Goal: Information Seeking & Learning: Learn about a topic

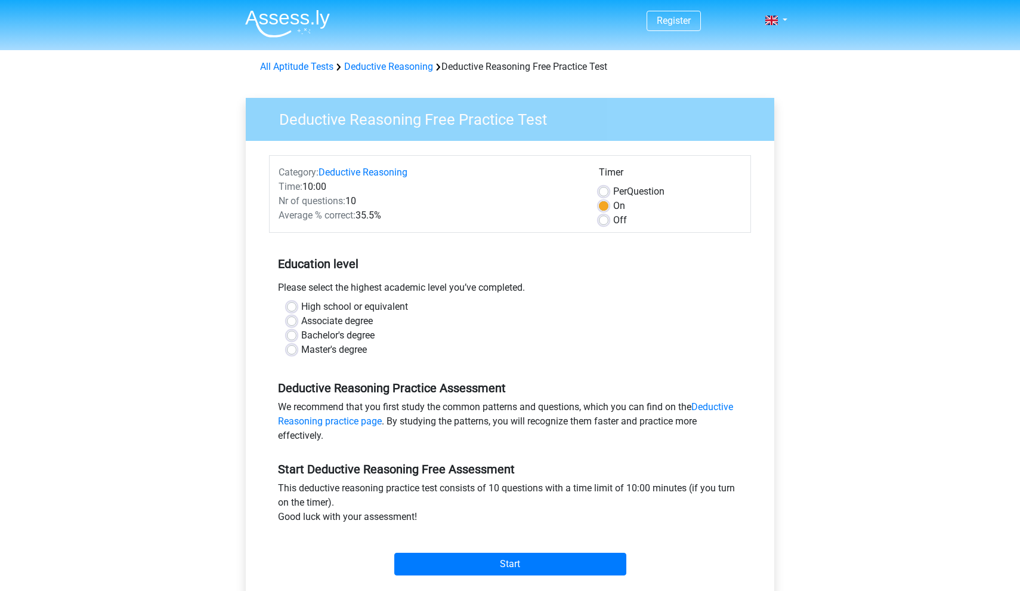
click at [350, 335] on label "Bachelor's degree" at bounding box center [337, 335] width 73 height 14
click at [297, 335] on input "Bachelor's degree" at bounding box center [292, 334] width 10 height 12
radio input "true"
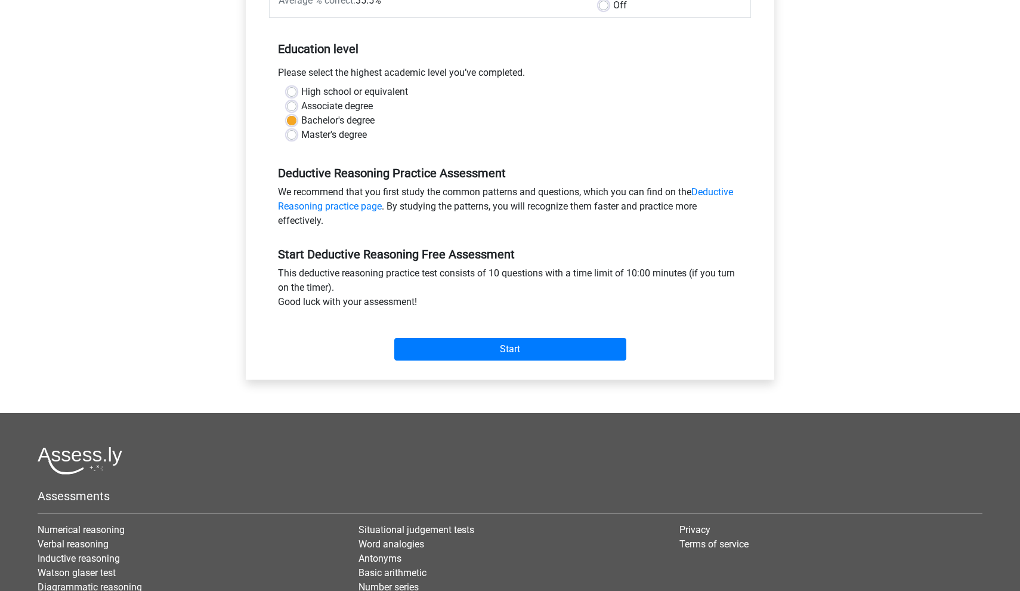
scroll to position [215, 0]
click at [470, 345] on input "Start" at bounding box center [510, 348] width 232 height 23
click at [415, 351] on input "Start" at bounding box center [510, 348] width 232 height 23
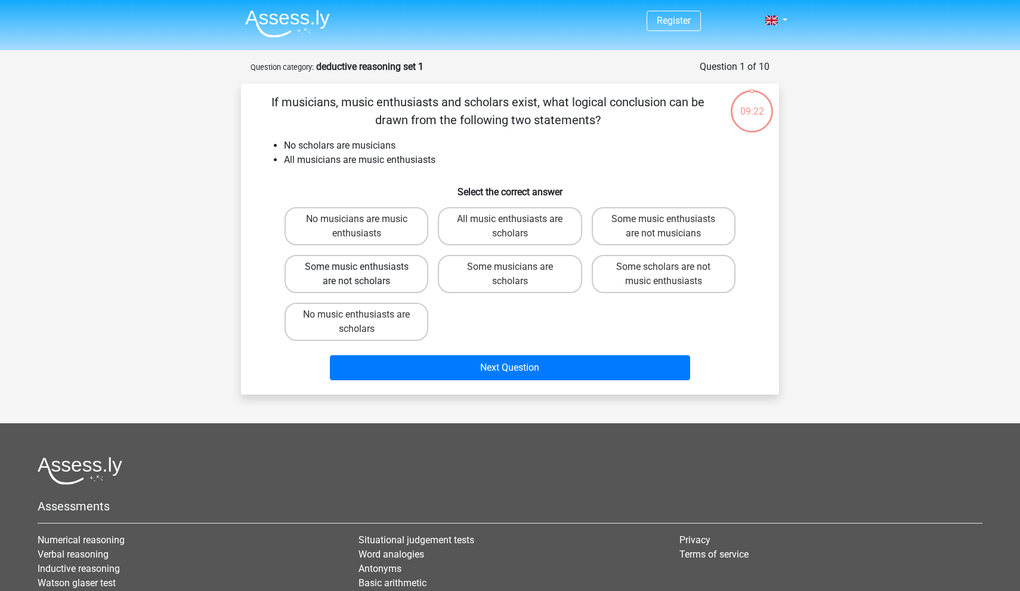
click at [400, 285] on label "Some music enthusiasts are not scholars" at bounding box center [357, 274] width 144 height 38
click at [365, 274] on input "Some music enthusiasts are not scholars" at bounding box center [361, 271] width 8 height 8
radio input "true"
click at [613, 269] on label "Some scholars are not music enthusiasts" at bounding box center [664, 274] width 144 height 38
click at [664, 269] on input "Some scholars are not music enthusiasts" at bounding box center [668, 271] width 8 height 8
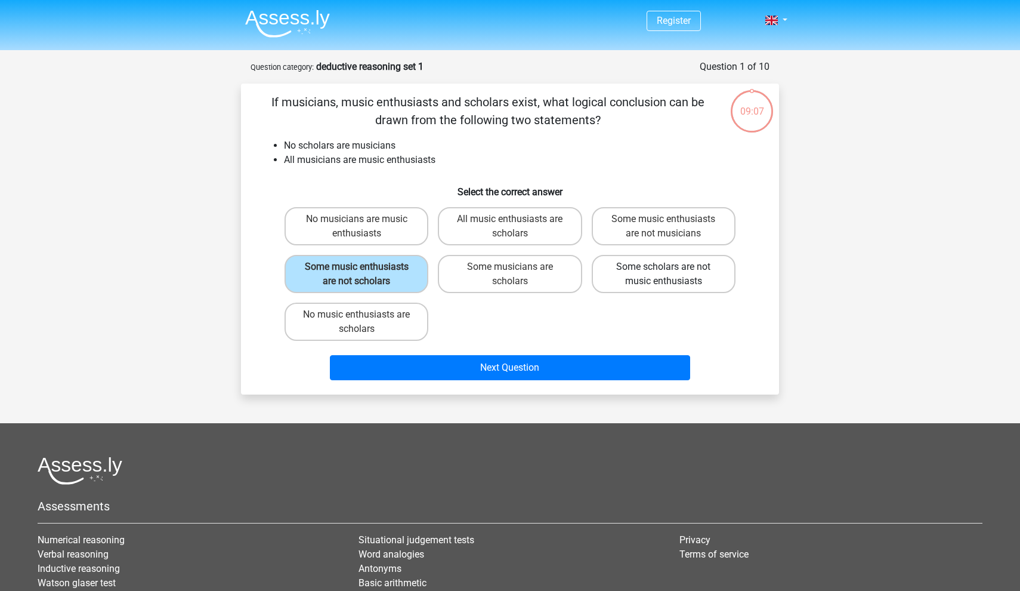
radio input "true"
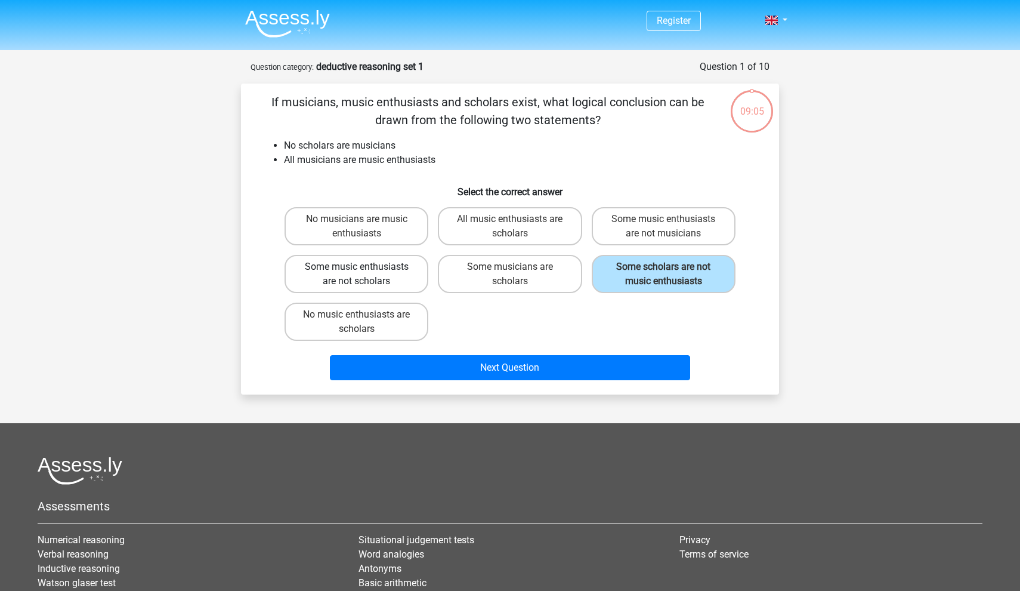
click at [360, 281] on label "Some music enthusiasts are not scholars" at bounding box center [357, 274] width 144 height 38
click at [360, 274] on input "Some music enthusiasts are not scholars" at bounding box center [361, 271] width 8 height 8
radio input "true"
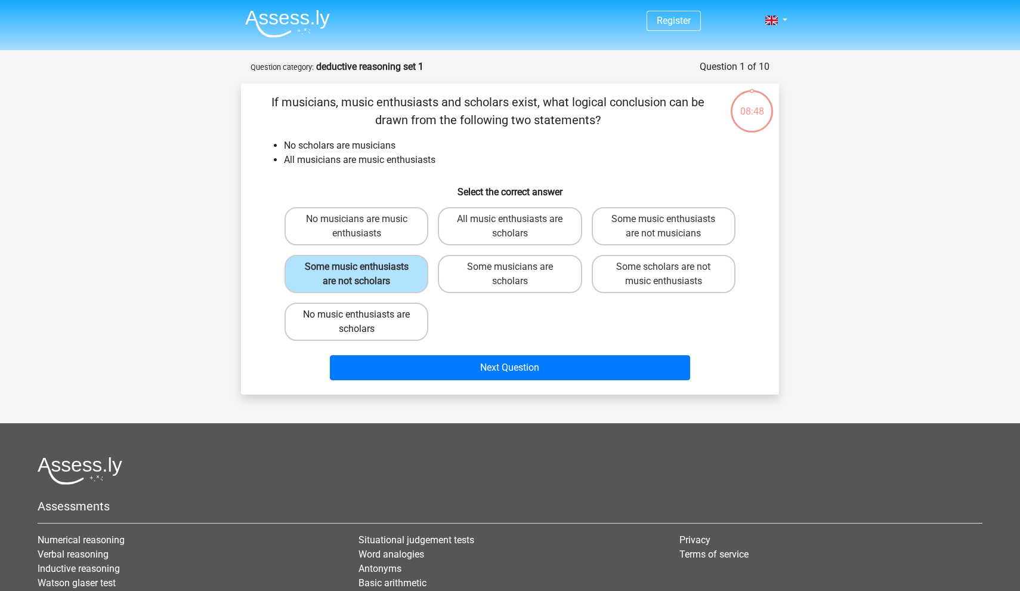
click at [401, 335] on label "No music enthusiasts are scholars" at bounding box center [357, 322] width 144 height 38
click at [365, 322] on input "No music enthusiasts are scholars" at bounding box center [361, 318] width 8 height 8
radio input "true"
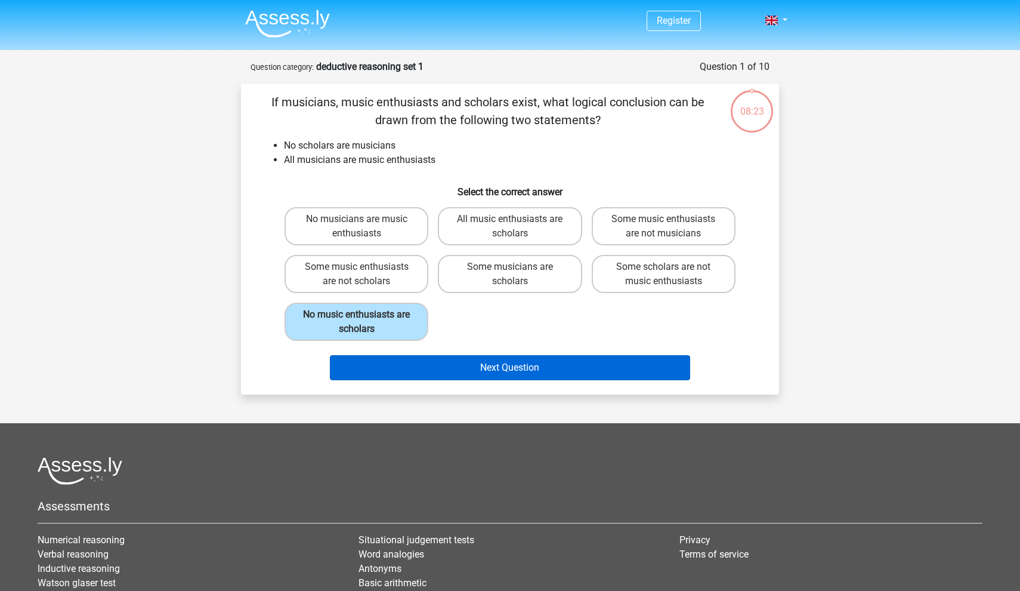
click at [626, 363] on button "Next Question" at bounding box center [510, 367] width 361 height 25
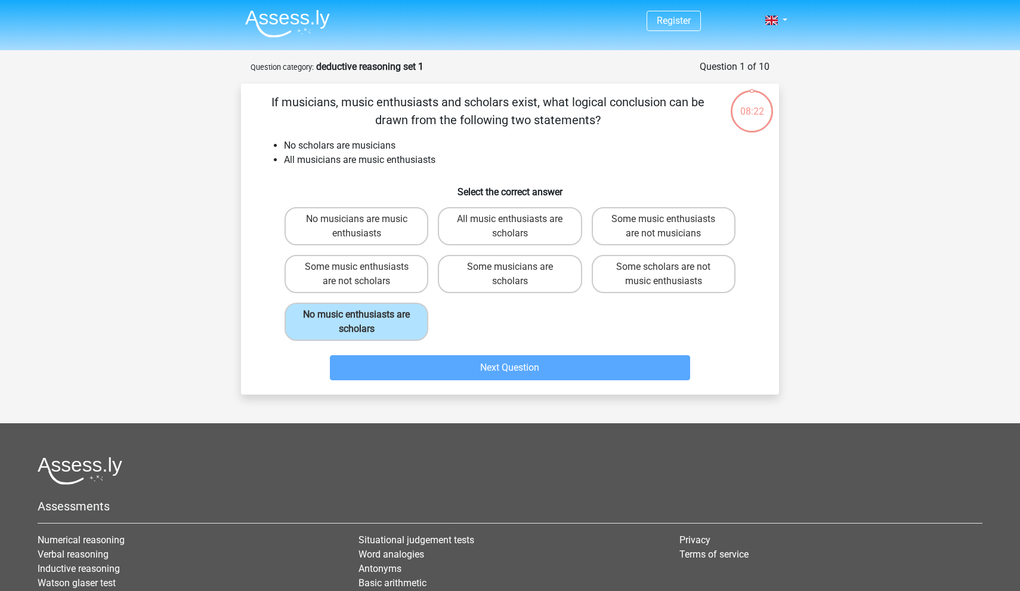
scroll to position [60, 0]
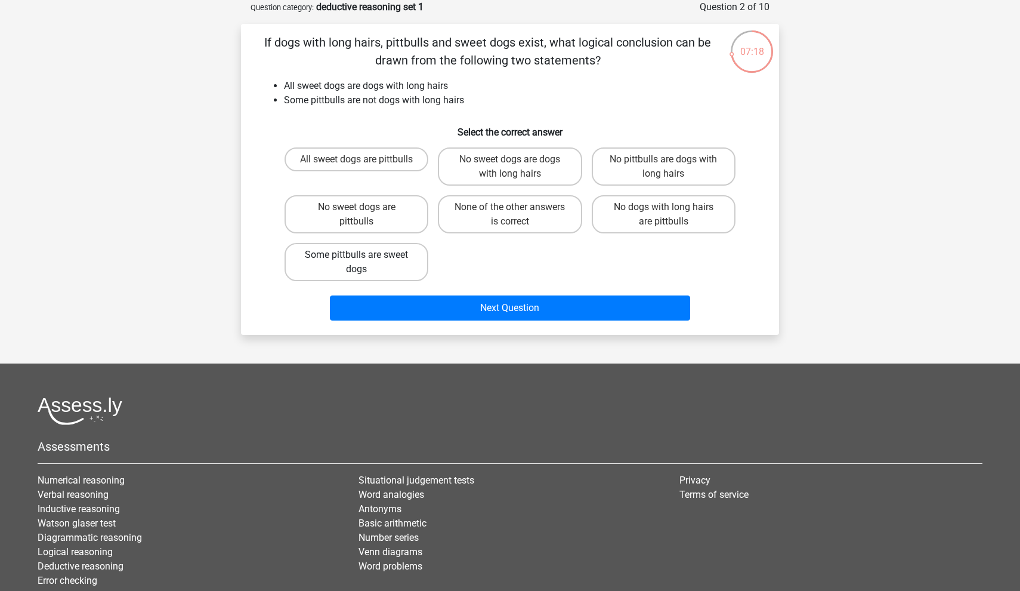
click at [387, 270] on label "Some pittbulls are sweet dogs" at bounding box center [357, 262] width 144 height 38
click at [365, 263] on input "Some pittbulls are sweet dogs" at bounding box center [361, 259] width 8 height 8
radio input "true"
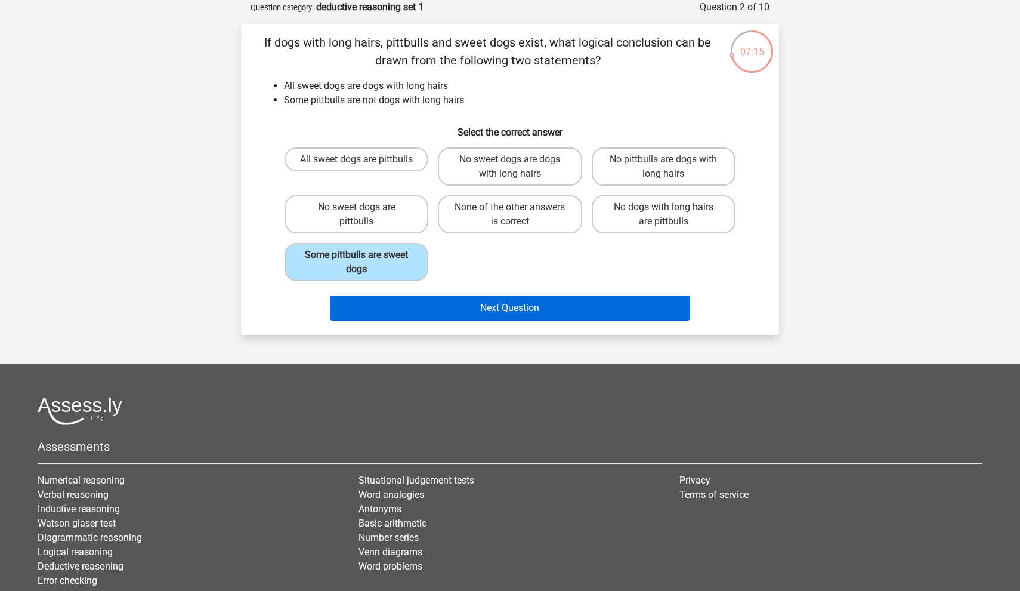
click at [563, 312] on button "Next Question" at bounding box center [510, 307] width 361 height 25
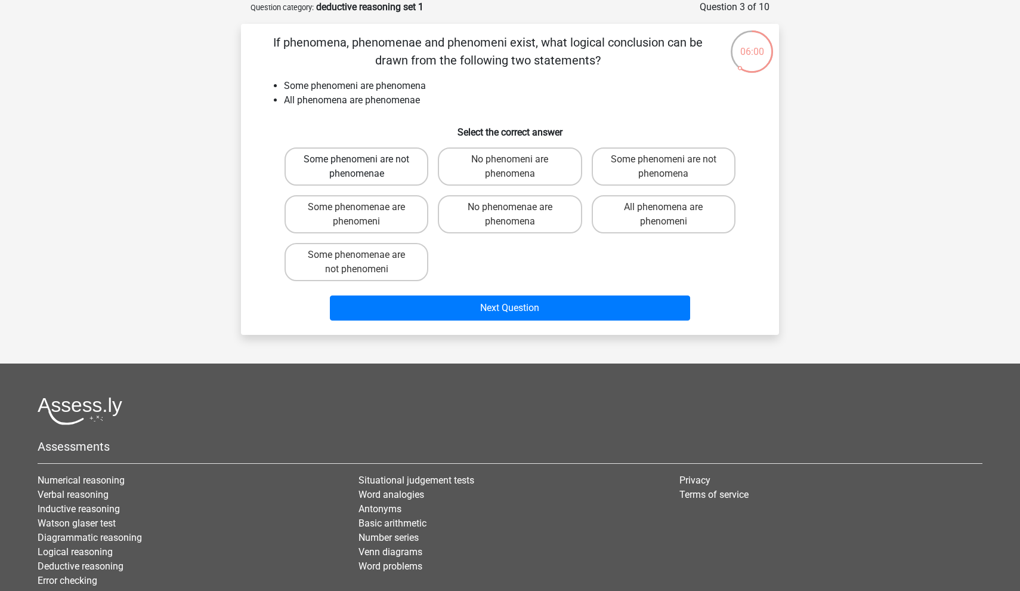
click at [412, 168] on label "Some phenomeni are not phenomenae" at bounding box center [357, 166] width 144 height 38
click at [365, 167] on input "Some phenomeni are not phenomenae" at bounding box center [361, 163] width 8 height 8
radio input "true"
click at [614, 162] on label "Some phenomeni are not phenomena" at bounding box center [664, 166] width 144 height 38
click at [664, 162] on input "Some phenomeni are not phenomena" at bounding box center [668, 163] width 8 height 8
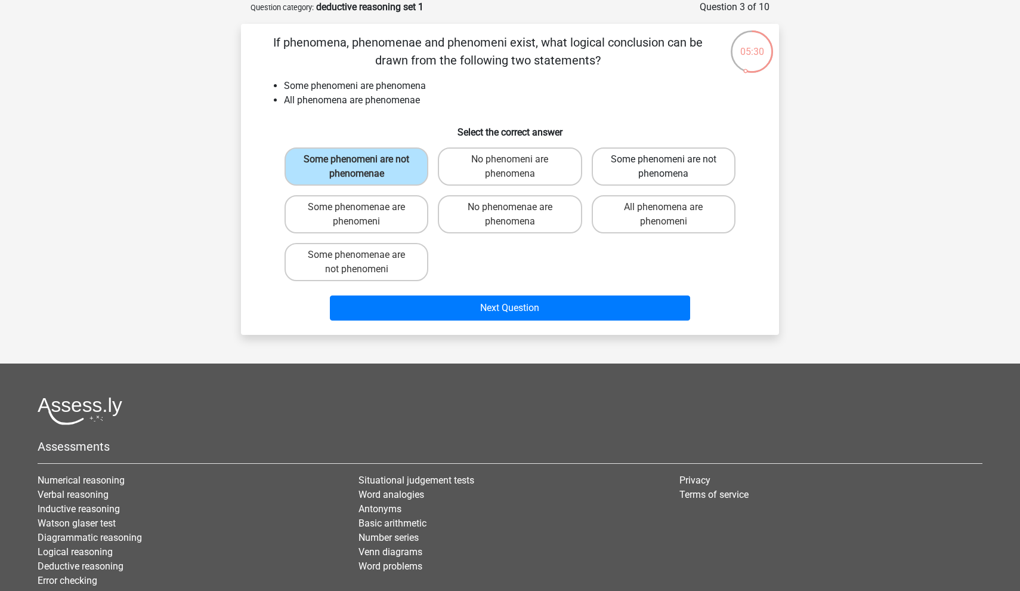
radio input "true"
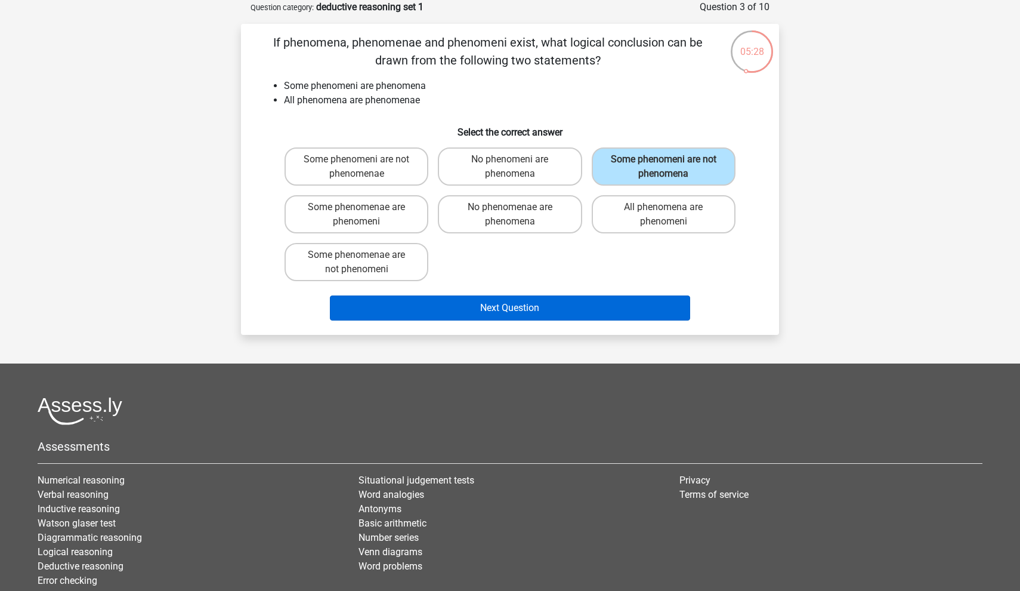
click at [576, 306] on button "Next Question" at bounding box center [510, 307] width 361 height 25
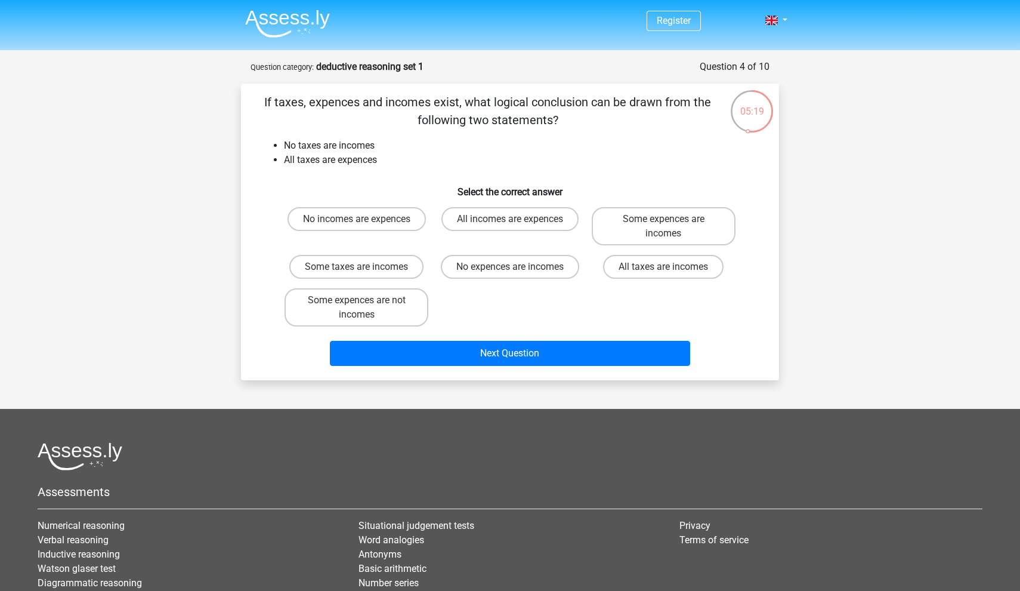
scroll to position [0, 0]
click at [467, 265] on label "No expences are incomes" at bounding box center [510, 267] width 138 height 24
click at [510, 267] on input "No expences are incomes" at bounding box center [514, 271] width 8 height 8
radio input "true"
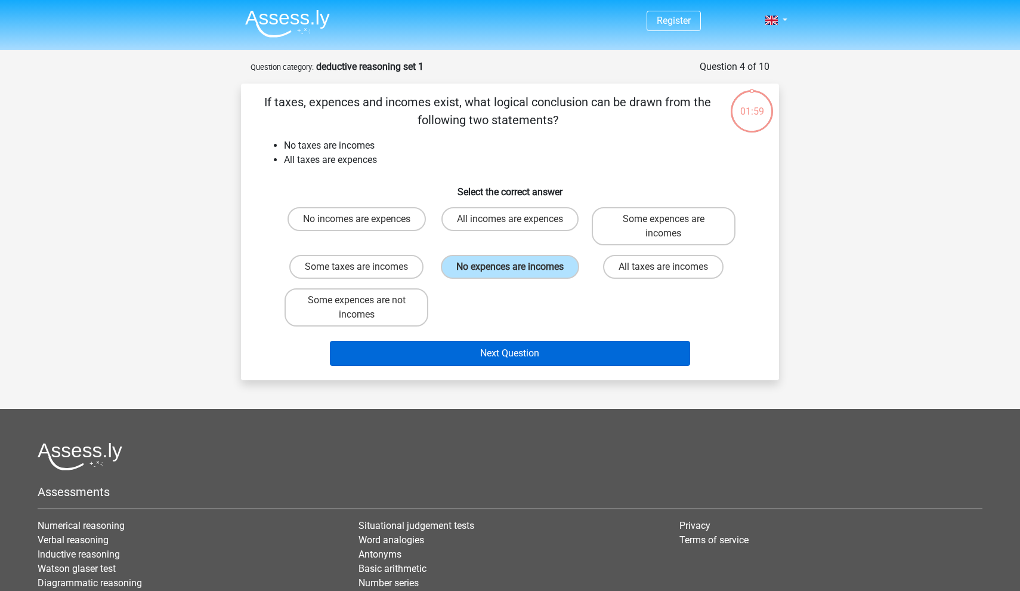
click at [470, 366] on button "Next Question" at bounding box center [510, 353] width 361 height 25
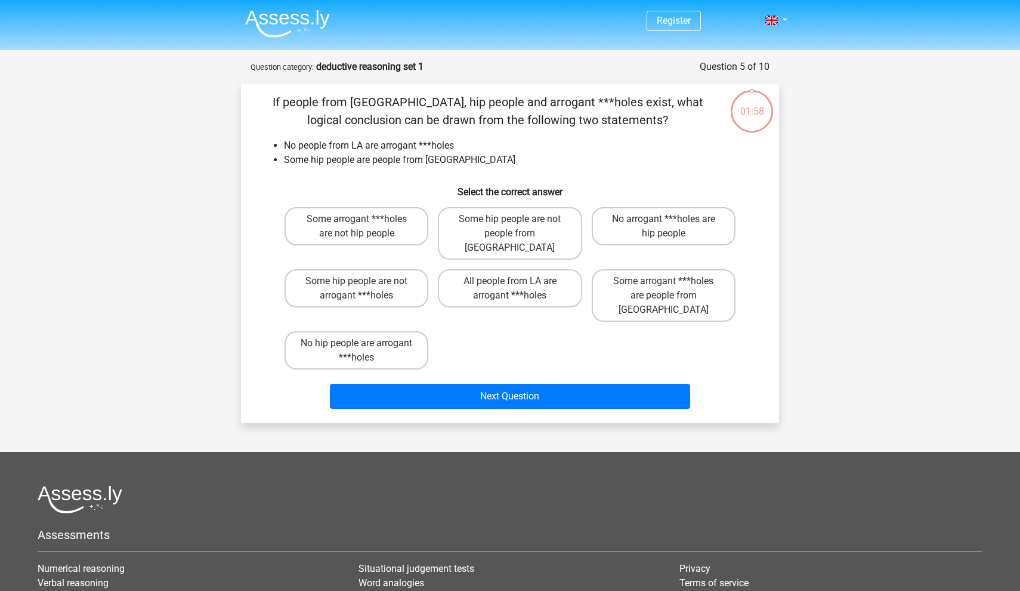
scroll to position [60, 0]
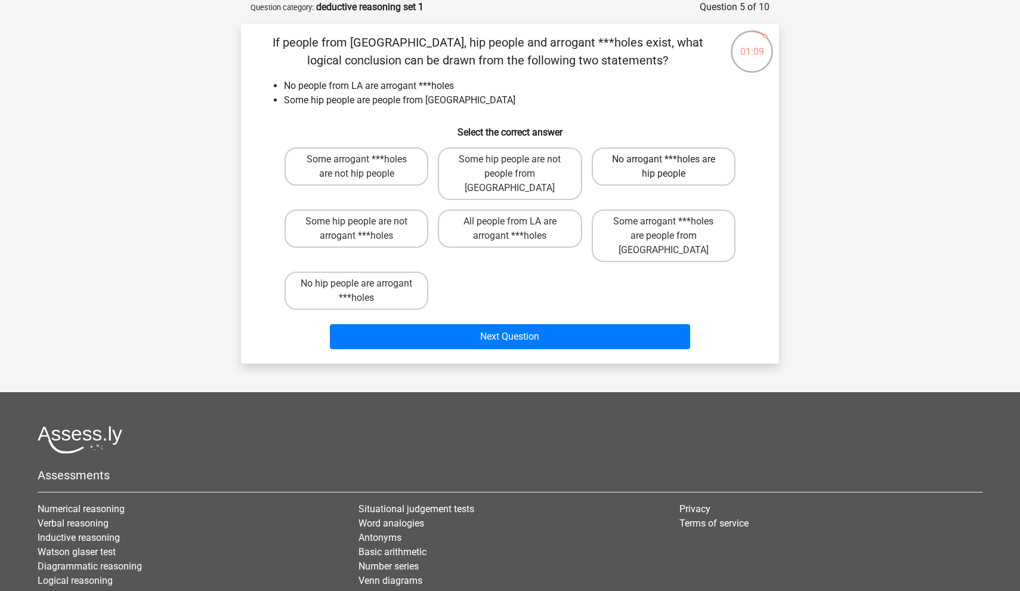
click at [606, 168] on label "No arrogant ***holes are hip people" at bounding box center [664, 166] width 144 height 38
click at [664, 167] on input "No arrogant ***holes are hip people" at bounding box center [668, 163] width 8 height 8
radio input "true"
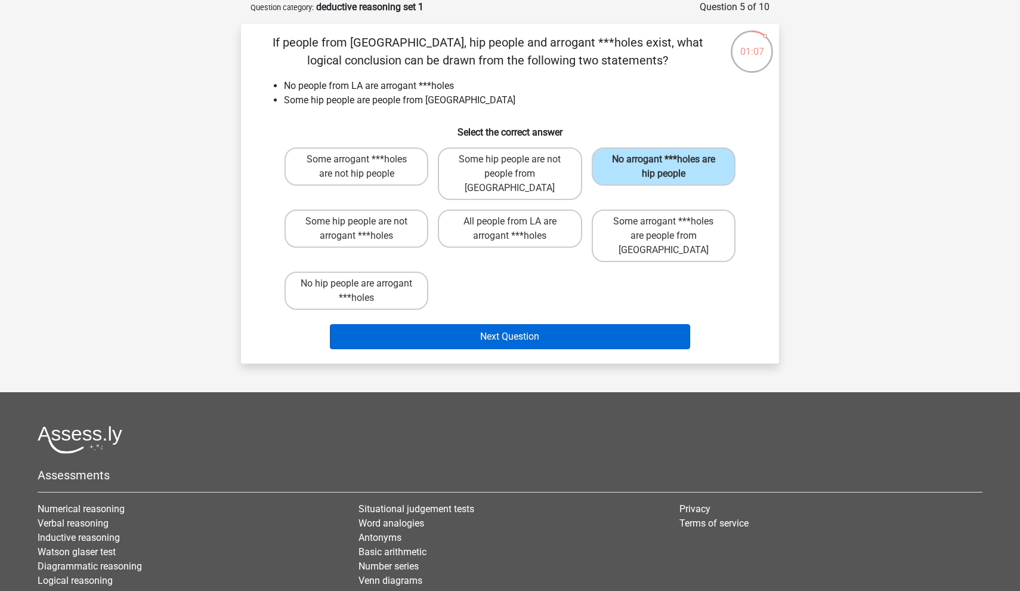
click at [604, 324] on button "Next Question" at bounding box center [510, 336] width 361 height 25
